Goal: Transaction & Acquisition: Purchase product/service

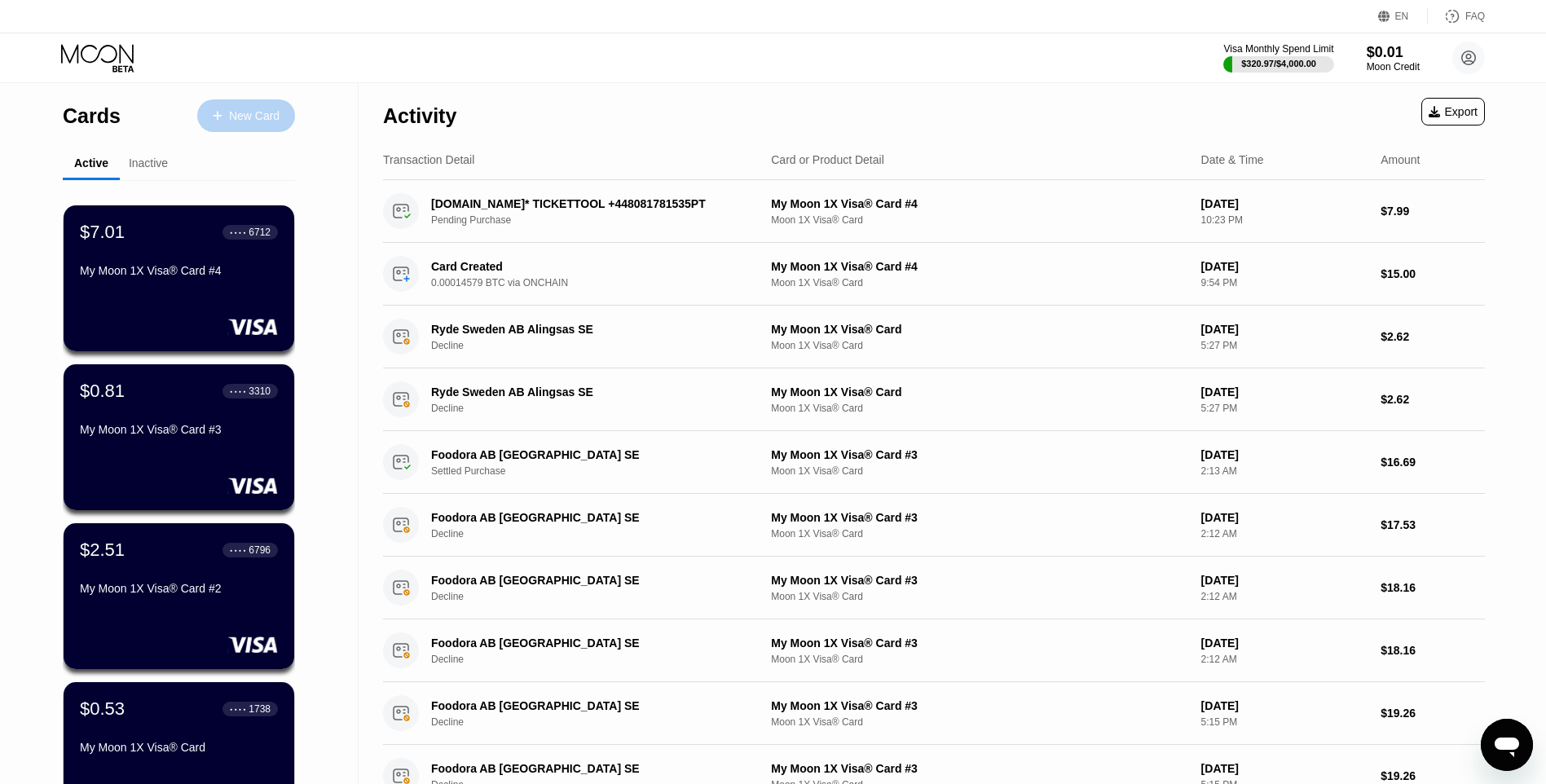
click at [241, 117] on div "New Card" at bounding box center [254, 115] width 51 height 13
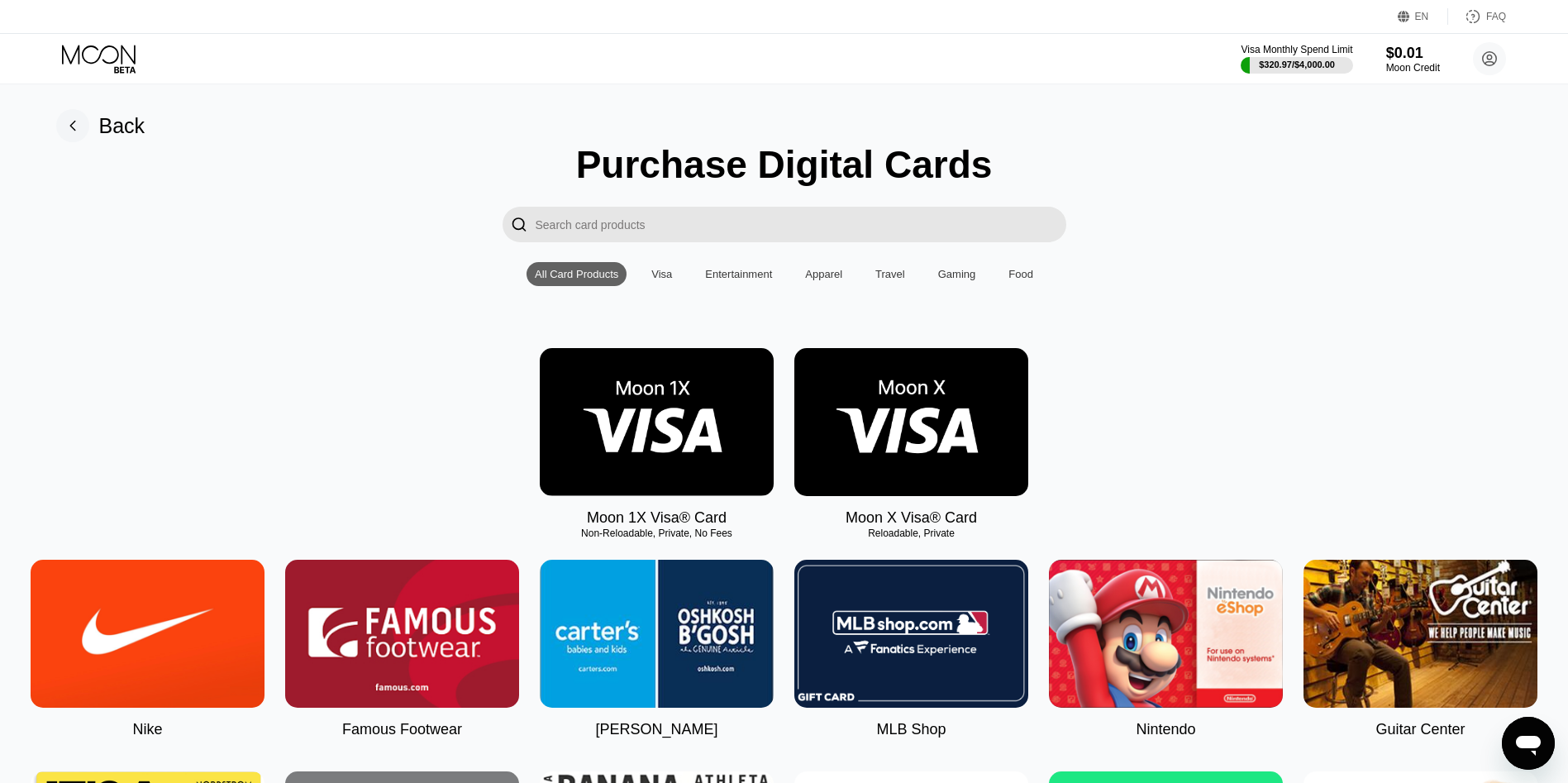
click at [692, 436] on img at bounding box center [657, 422] width 234 height 148
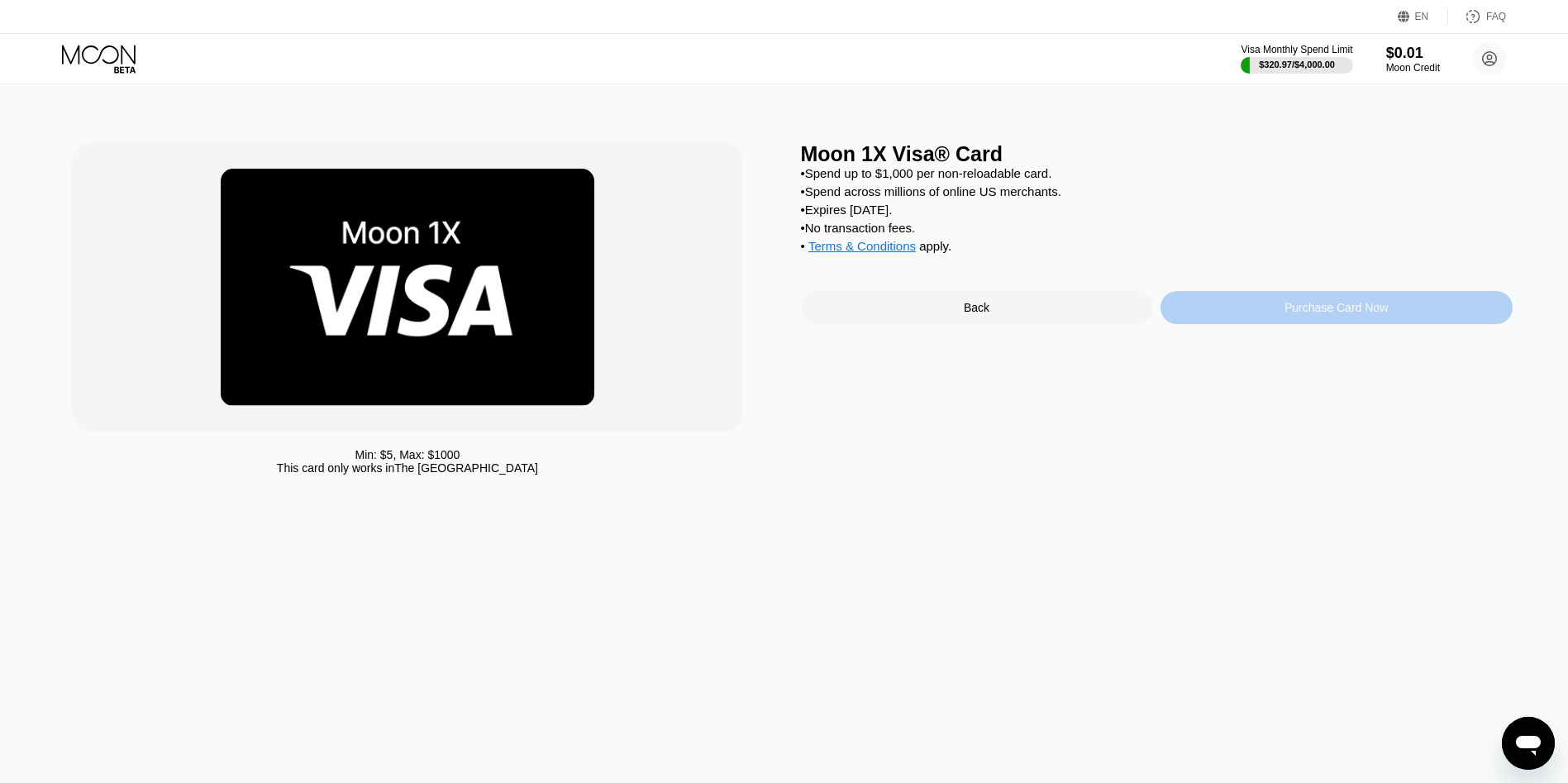
click at [1269, 324] on div "Purchase Card Now" at bounding box center [1337, 308] width 352 height 33
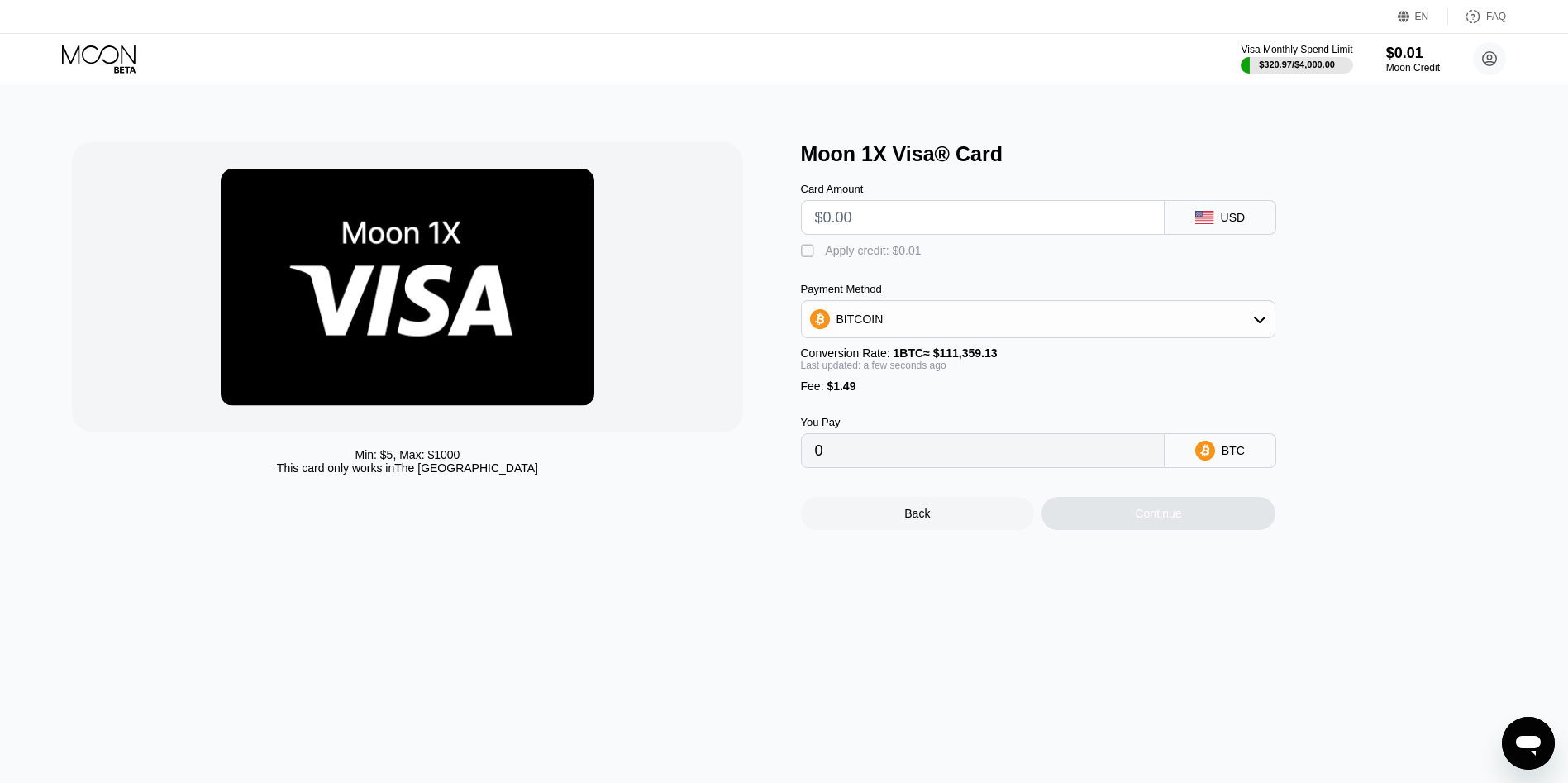
click at [913, 232] on input "text" at bounding box center [983, 217] width 336 height 33
type input "$2"
type input "0.00003135"
type input "$25"
type input "0.00023788"
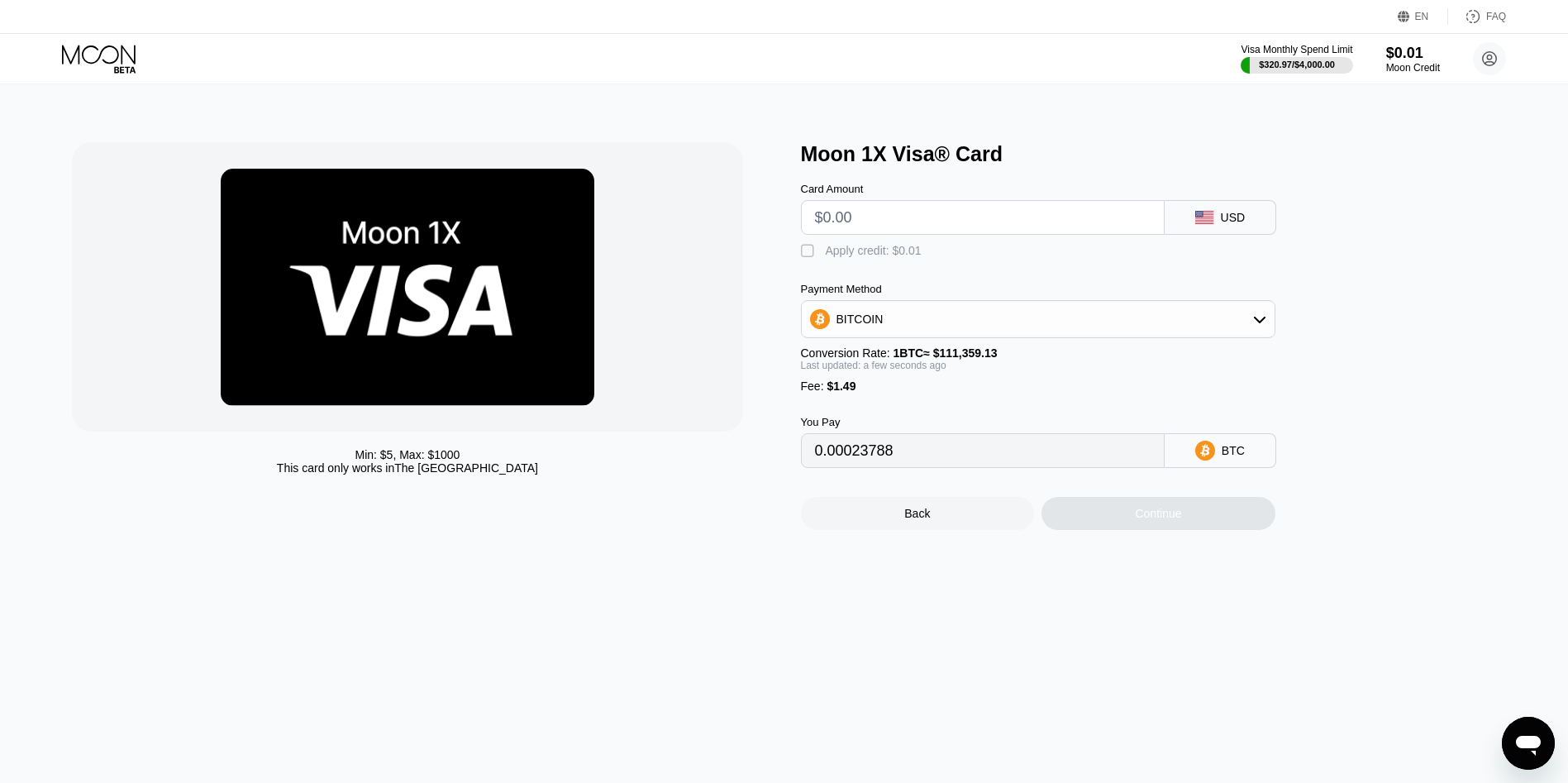
type input "0"
type input "$40"
type input "0.00037258"
type input "$40"
click at [900, 257] on div "Apply credit: $0.01" at bounding box center [873, 250] width 96 height 14
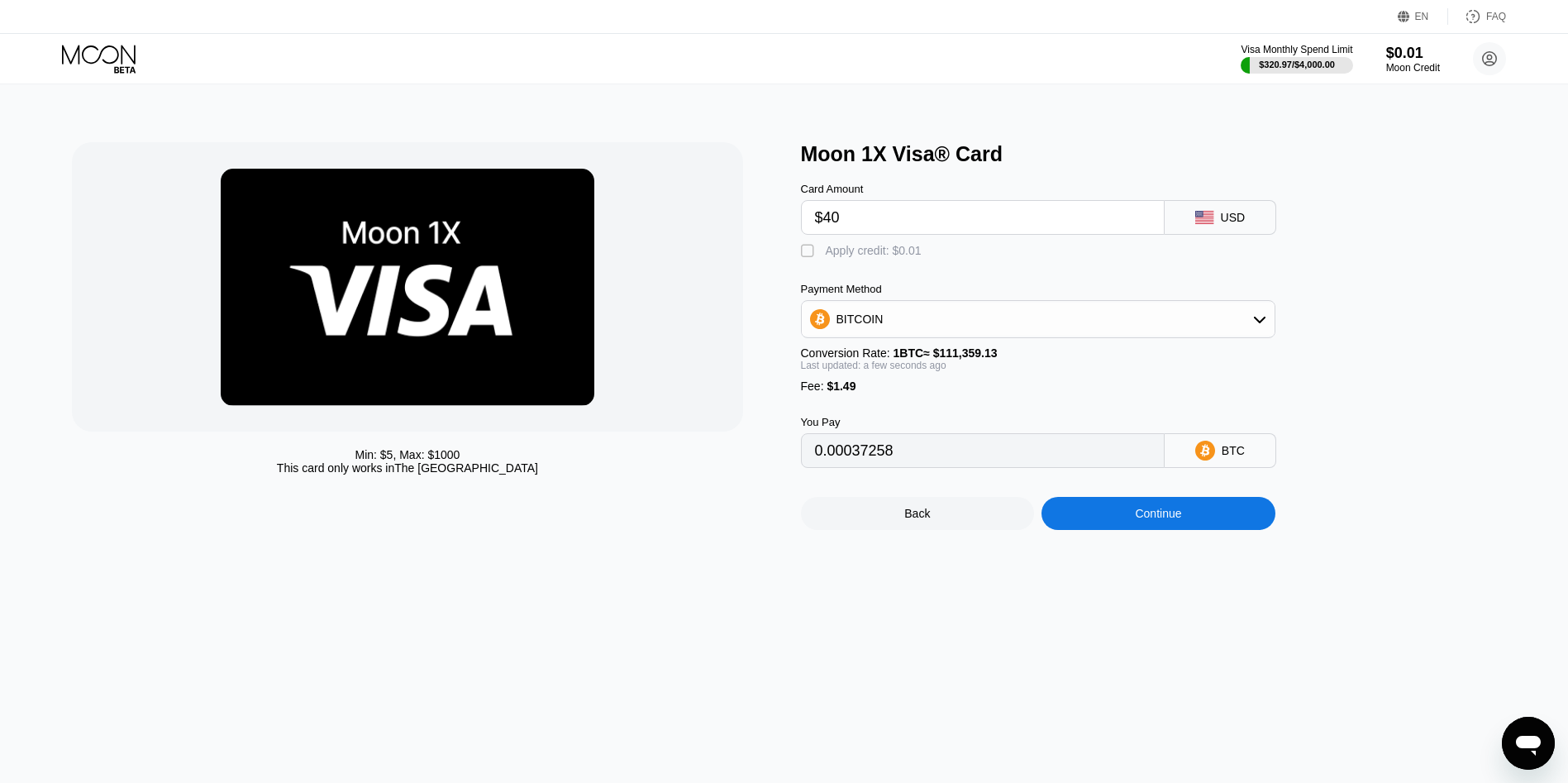
type input "0.00037249"
click at [1159, 520] on div "Continue" at bounding box center [1157, 514] width 46 height 14
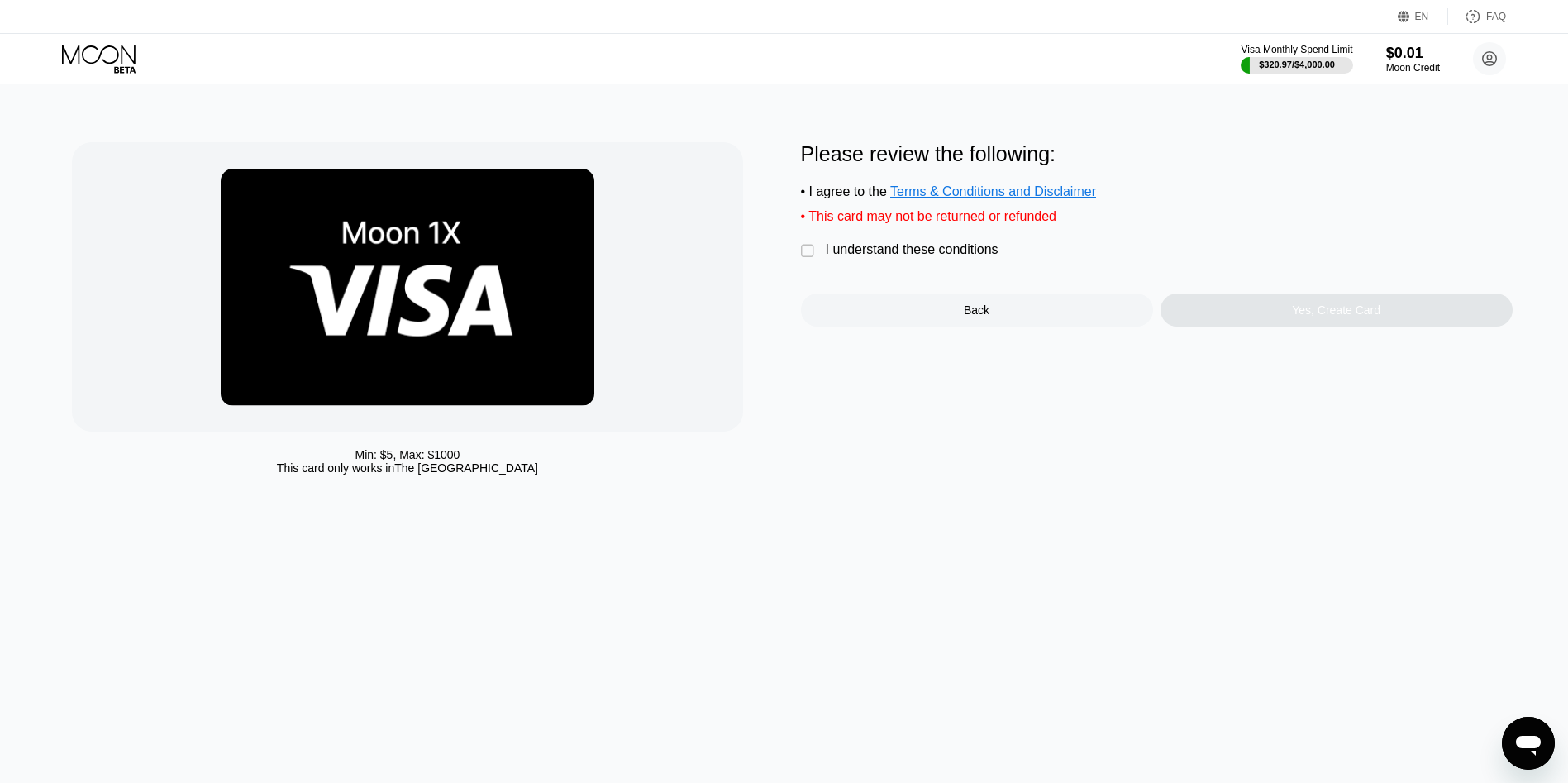
click at [968, 257] on div "I understand these conditions" at bounding box center [911, 250] width 172 height 15
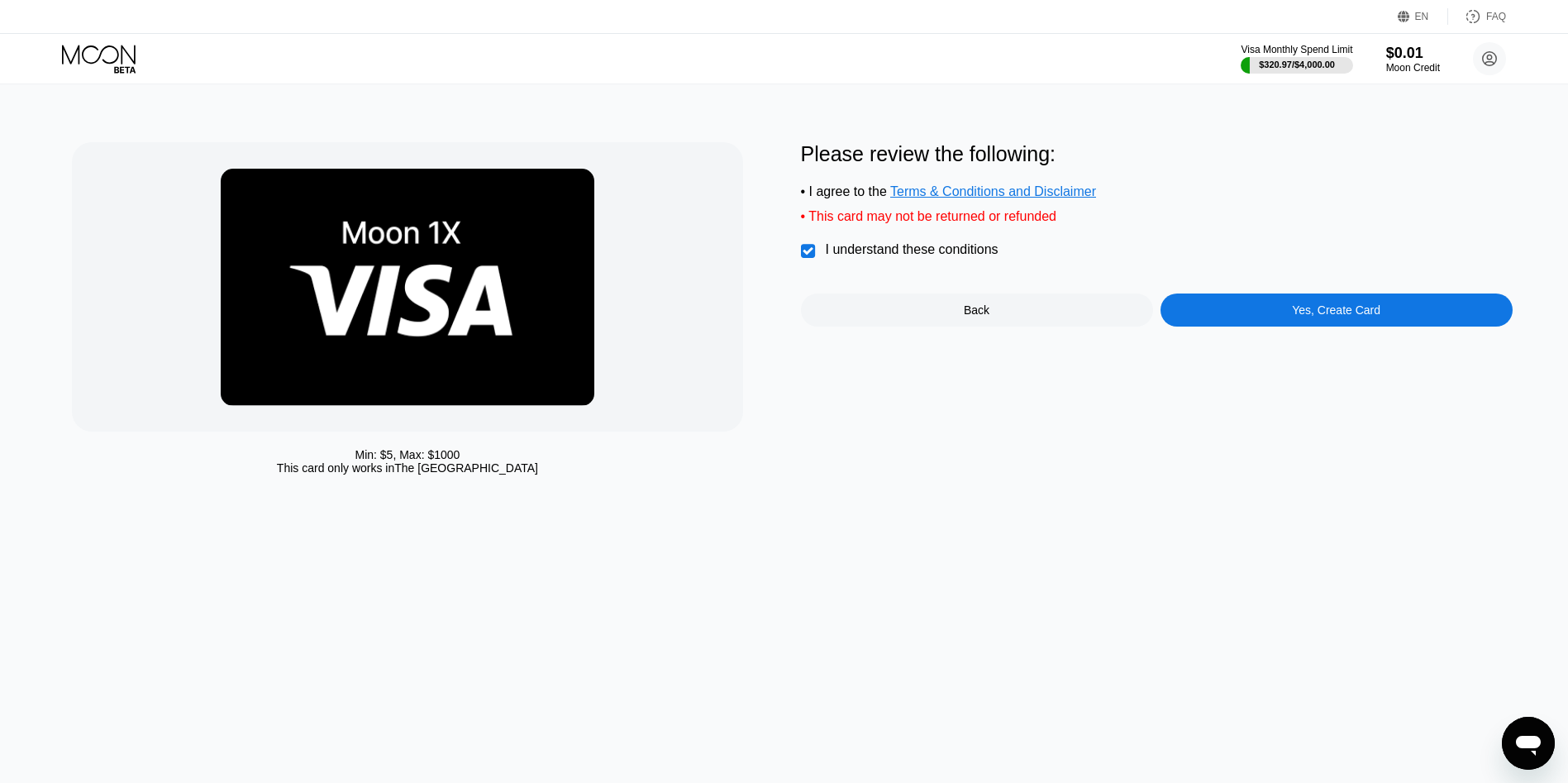
click at [1195, 308] on div "Yes, Create Card" at bounding box center [1337, 310] width 352 height 33
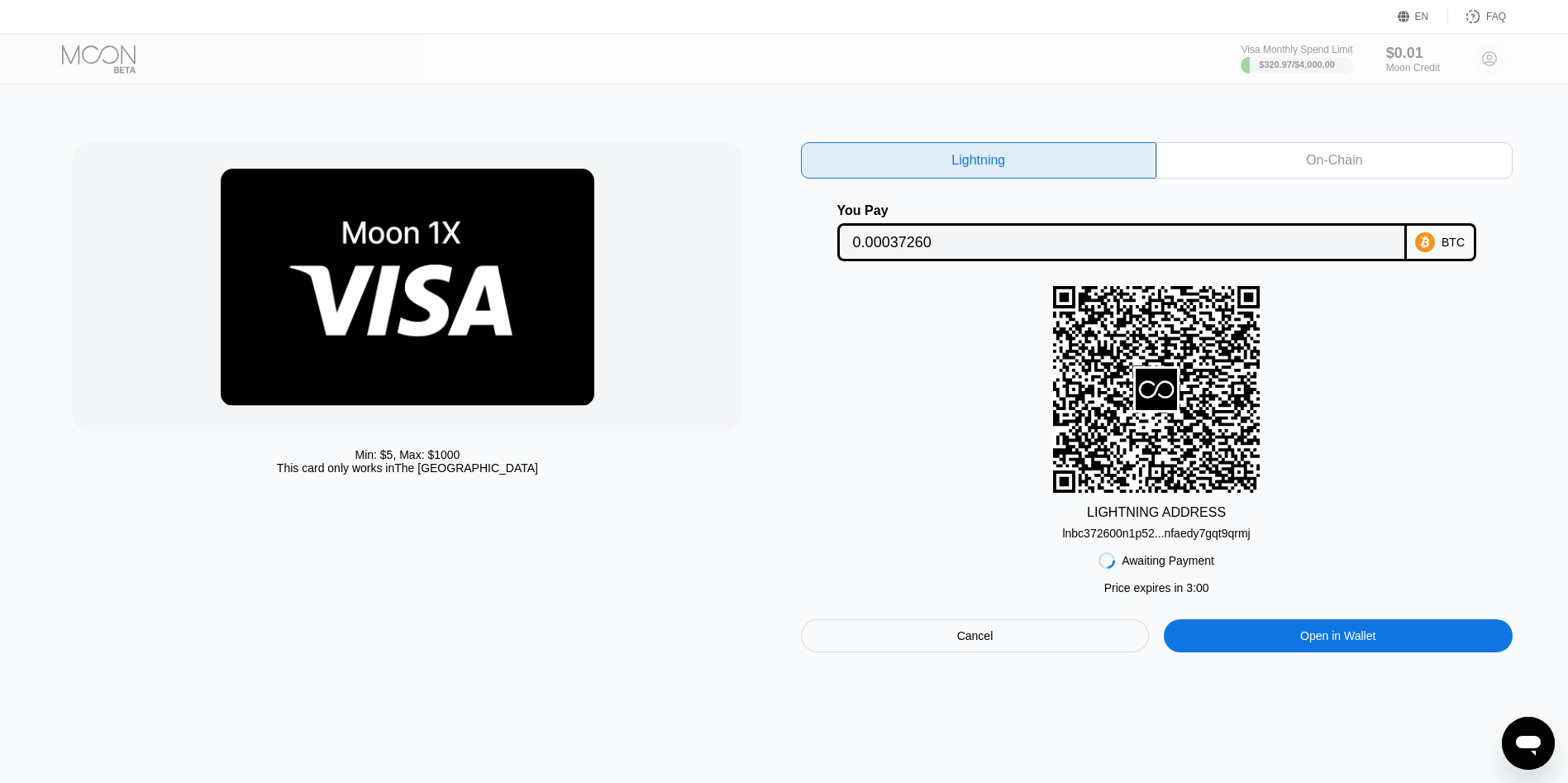
click at [1304, 150] on div "On-Chain" at bounding box center [1334, 161] width 356 height 36
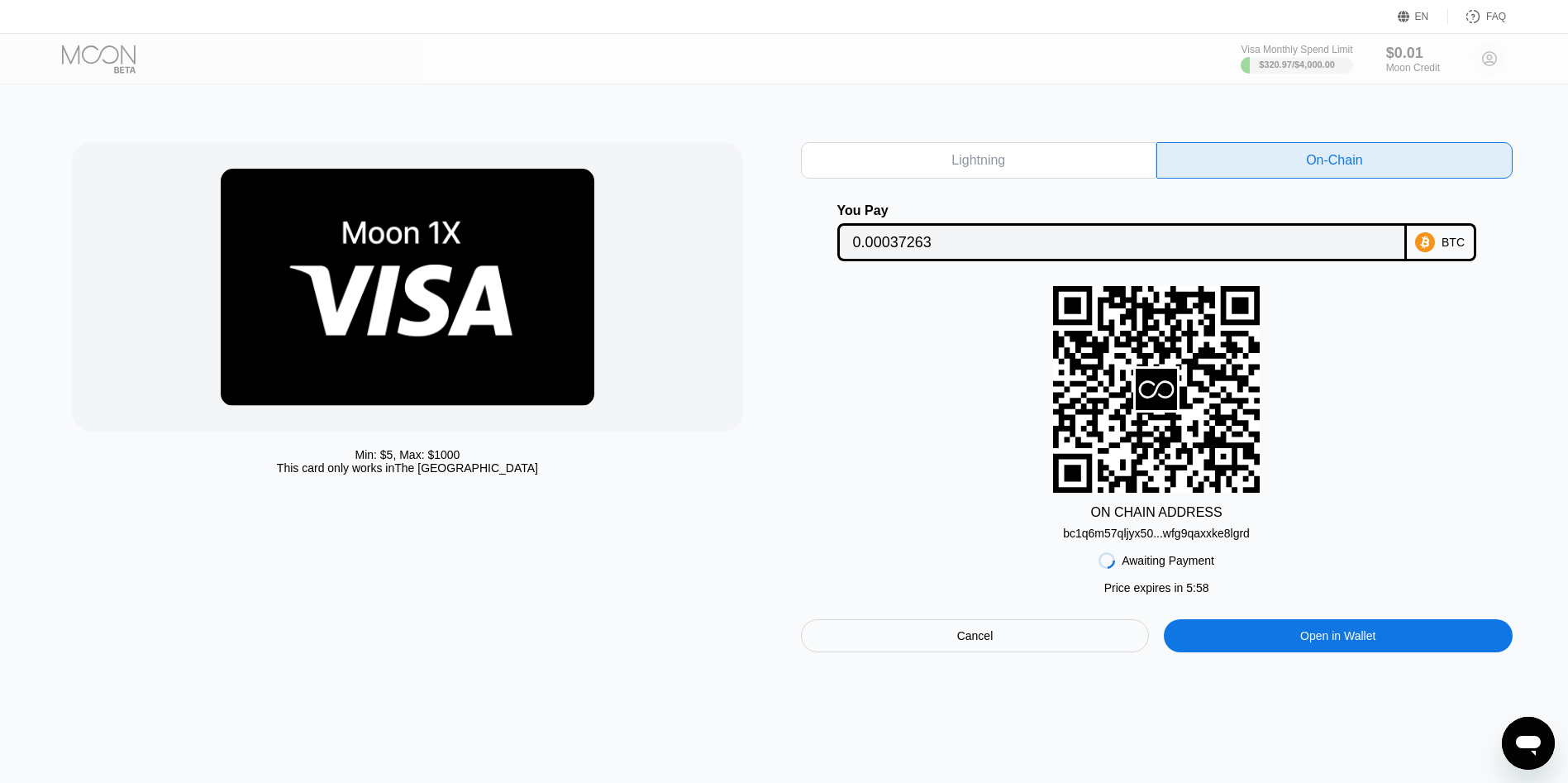
click at [1126, 540] on div "bc1q6m57qljyx50...wfg9qaxxke8lgrd" at bounding box center [1156, 533] width 187 height 14
click at [905, 248] on input "0.00037263" at bounding box center [1122, 242] width 538 height 33
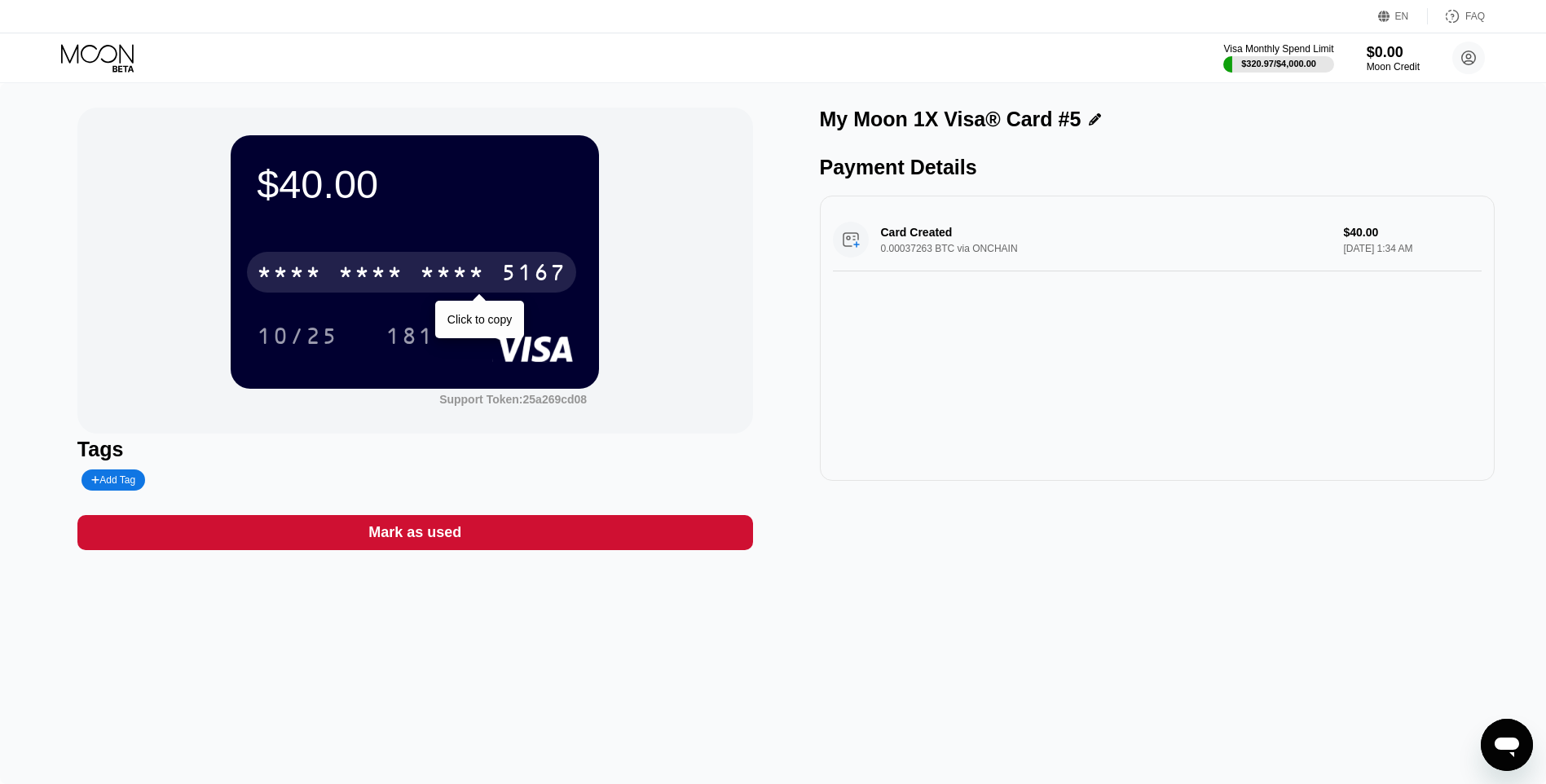
click at [365, 287] on div "* * * *" at bounding box center [370, 274] width 65 height 26
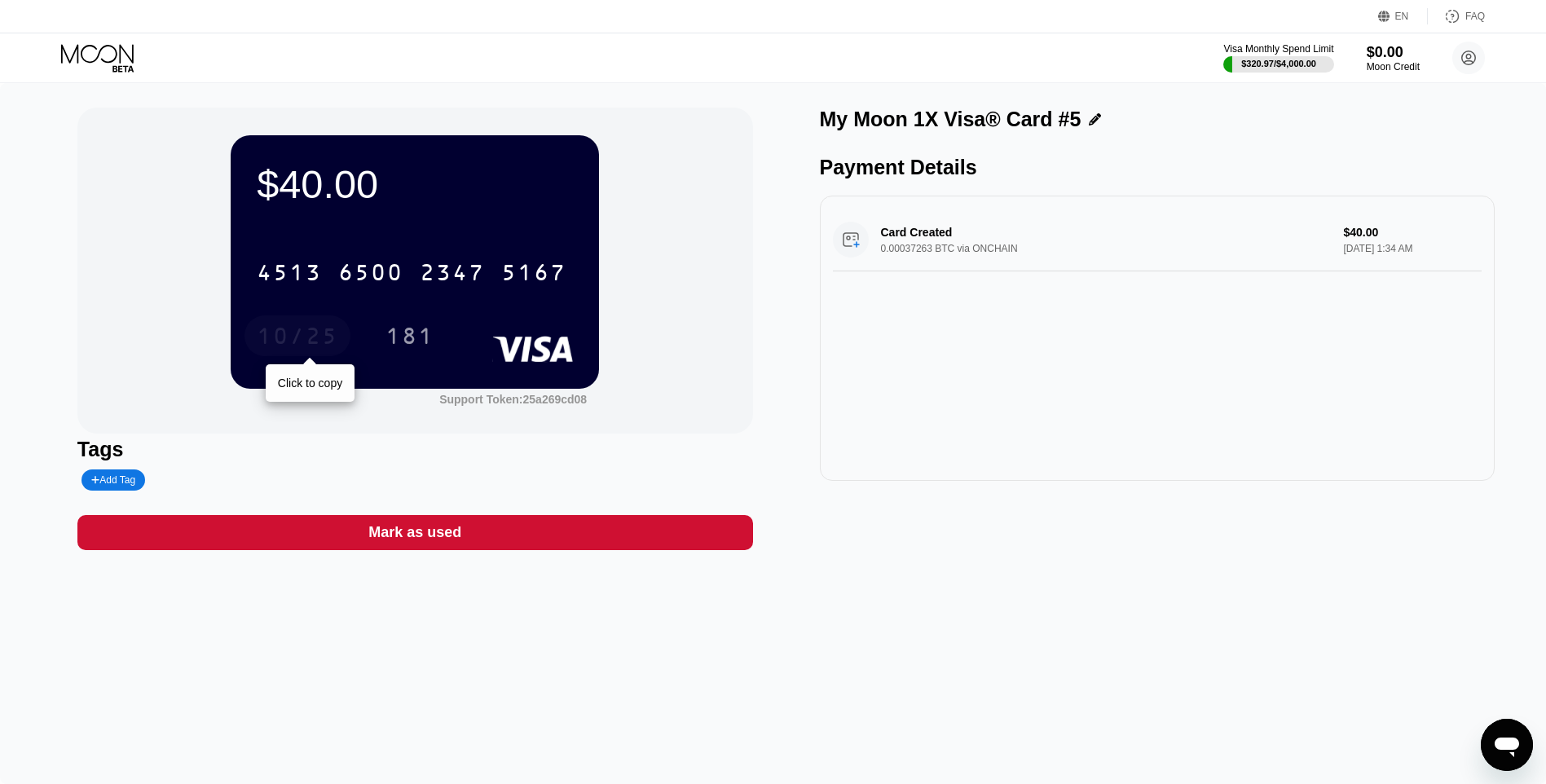
click at [291, 325] on div "10/25" at bounding box center [297, 336] width 106 height 41
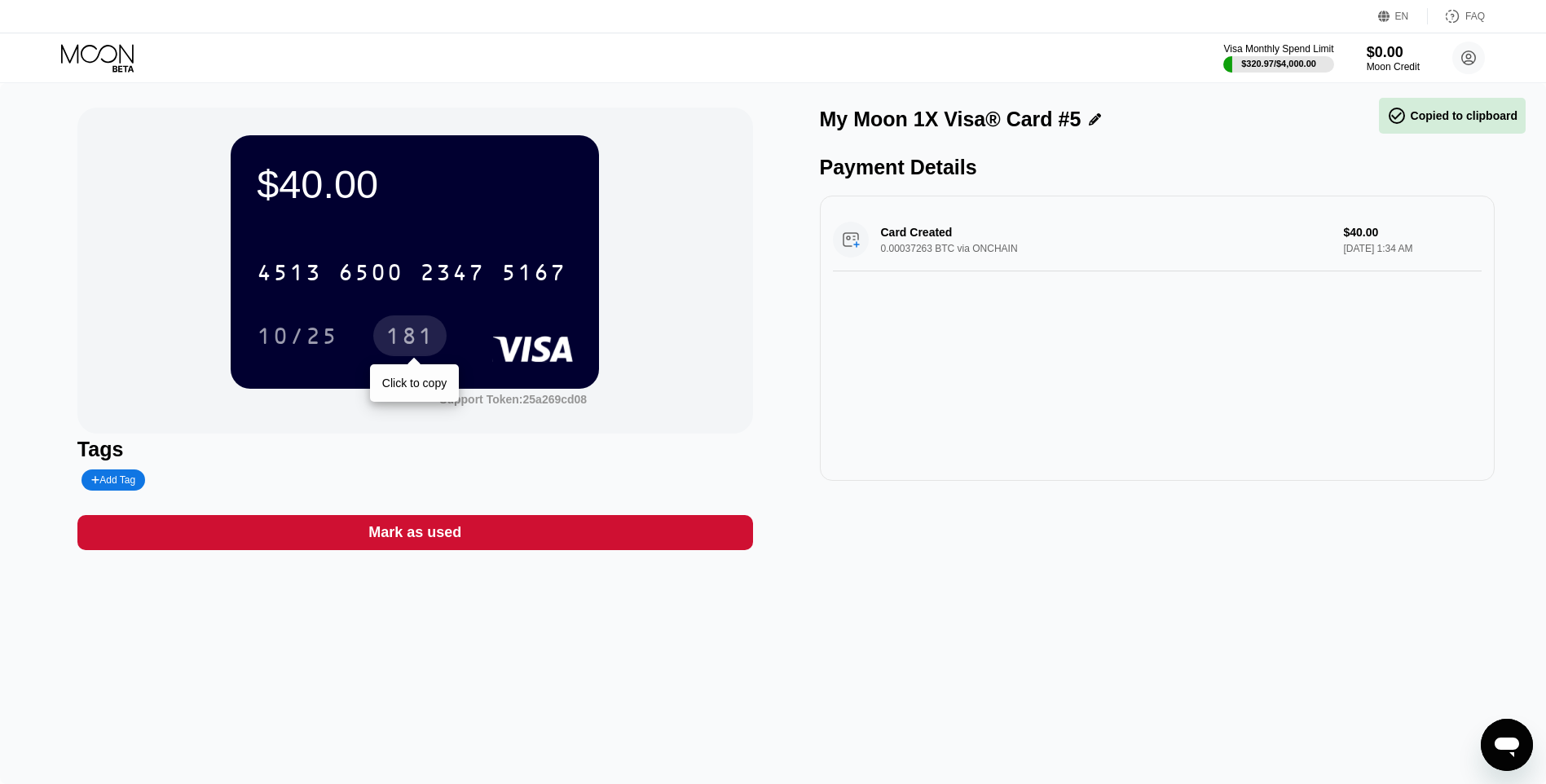
click at [401, 337] on div "181" at bounding box center [410, 338] width 49 height 26
